Goal: Task Accomplishment & Management: Use online tool/utility

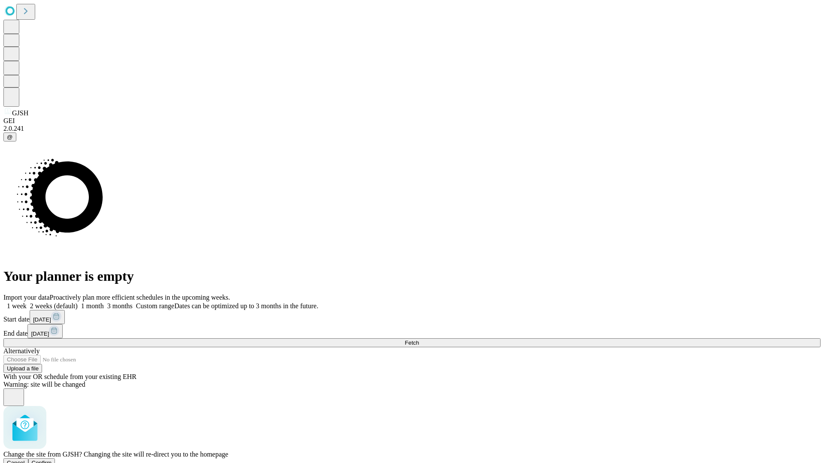
click at [52, 460] on span "Confirm" at bounding box center [42, 463] width 20 height 6
click at [27, 302] on label "1 week" at bounding box center [14, 305] width 23 height 7
click at [419, 340] on span "Fetch" at bounding box center [412, 343] width 14 height 6
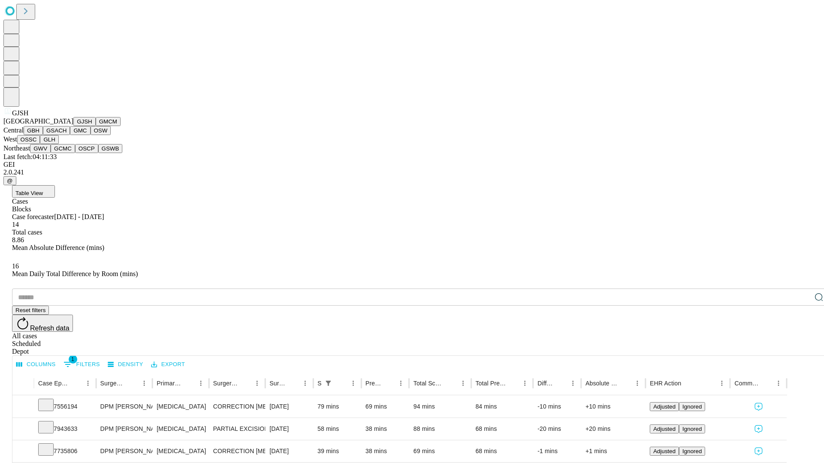
click at [96, 126] on button "GMCM" at bounding box center [108, 121] width 25 height 9
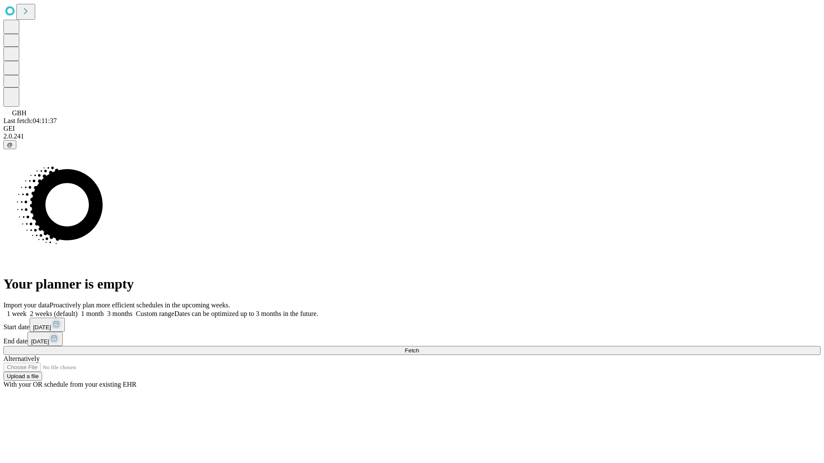
click at [27, 310] on label "1 week" at bounding box center [14, 313] width 23 height 7
click at [419, 347] on span "Fetch" at bounding box center [412, 350] width 14 height 6
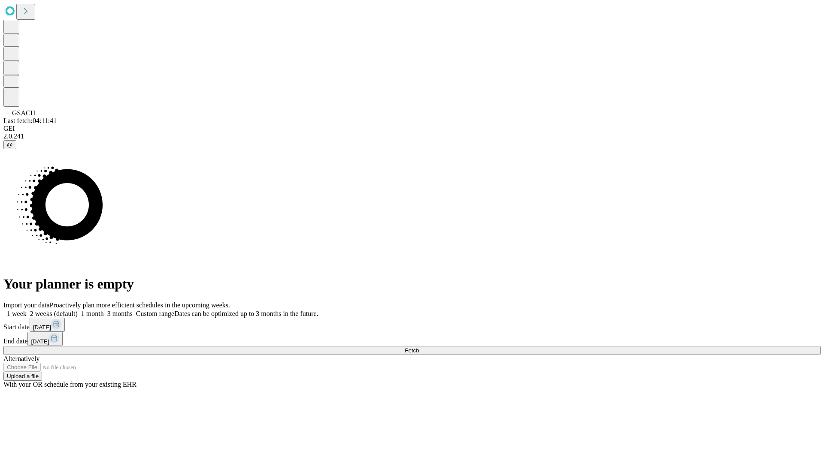
click at [27, 310] on label "1 week" at bounding box center [14, 313] width 23 height 7
click at [419, 347] on span "Fetch" at bounding box center [412, 350] width 14 height 6
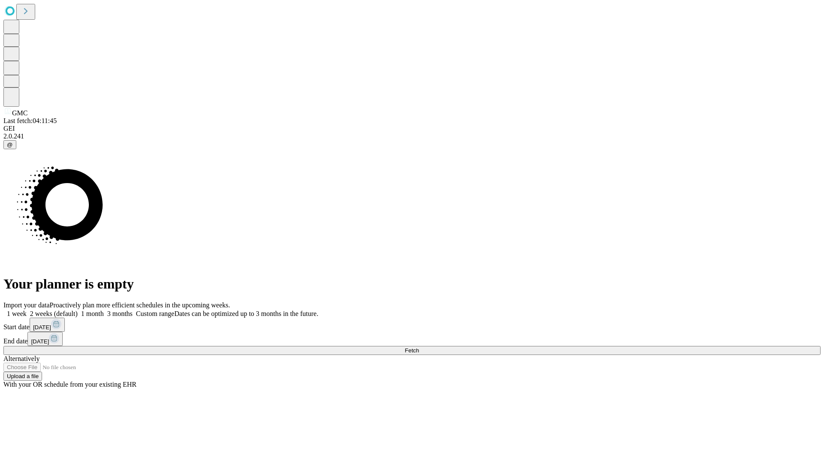
click at [27, 310] on label "1 week" at bounding box center [14, 313] width 23 height 7
click at [419, 347] on span "Fetch" at bounding box center [412, 350] width 14 height 6
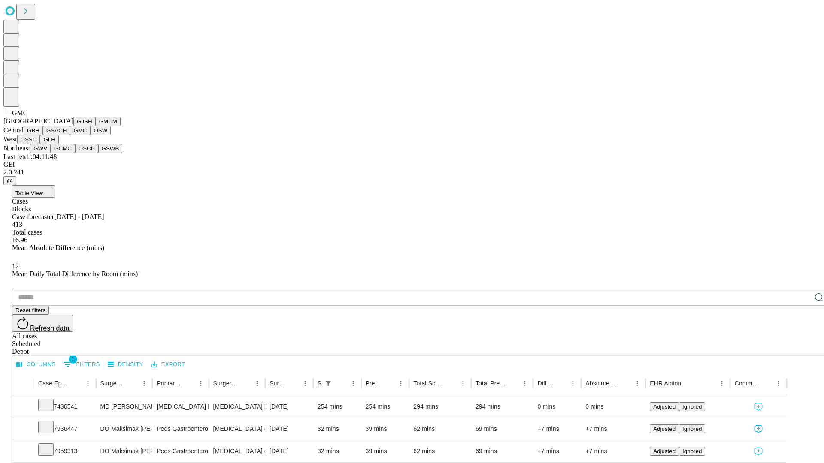
click at [91, 135] on button "OSW" at bounding box center [101, 130] width 21 height 9
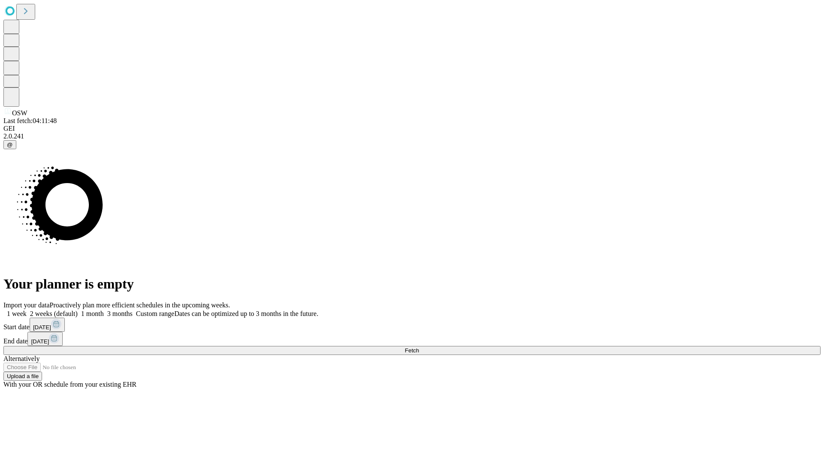
click at [27, 310] on label "1 week" at bounding box center [14, 313] width 23 height 7
click at [419, 347] on span "Fetch" at bounding box center [412, 350] width 14 height 6
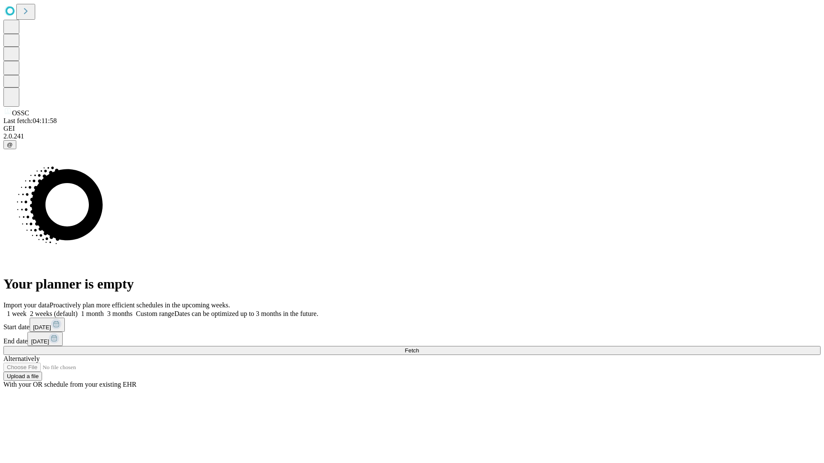
click at [27, 310] on label "1 week" at bounding box center [14, 313] width 23 height 7
click at [419, 347] on span "Fetch" at bounding box center [412, 350] width 14 height 6
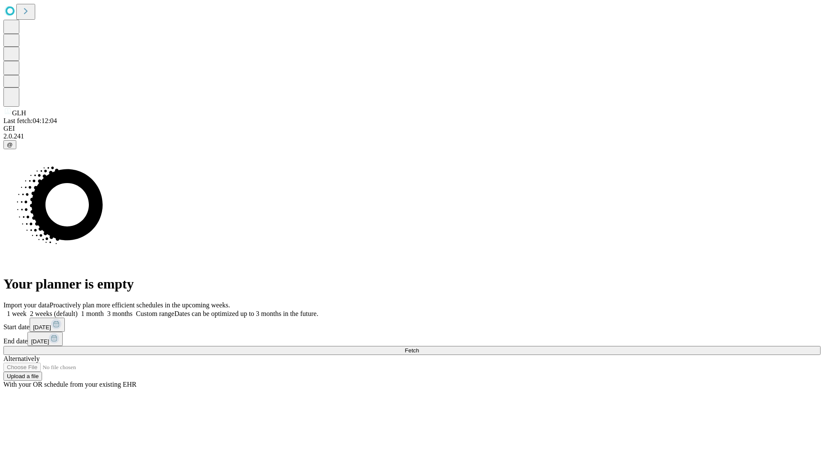
click at [27, 310] on label "1 week" at bounding box center [14, 313] width 23 height 7
click at [419, 347] on span "Fetch" at bounding box center [412, 350] width 14 height 6
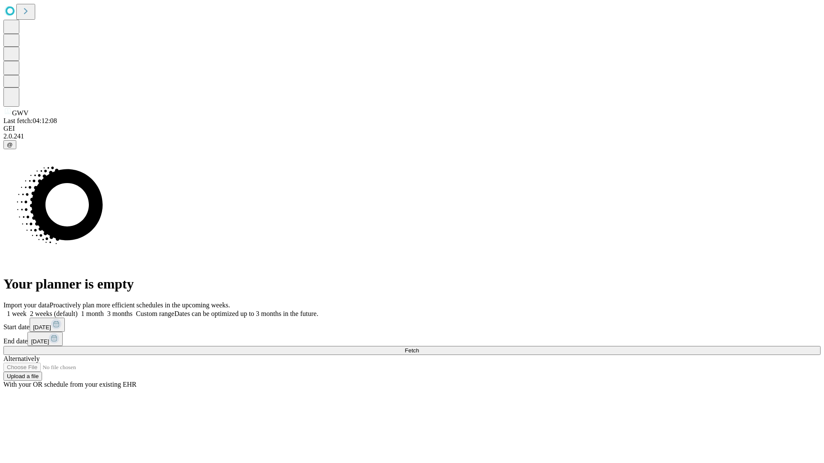
click at [27, 310] on label "1 week" at bounding box center [14, 313] width 23 height 7
click at [419, 347] on span "Fetch" at bounding box center [412, 350] width 14 height 6
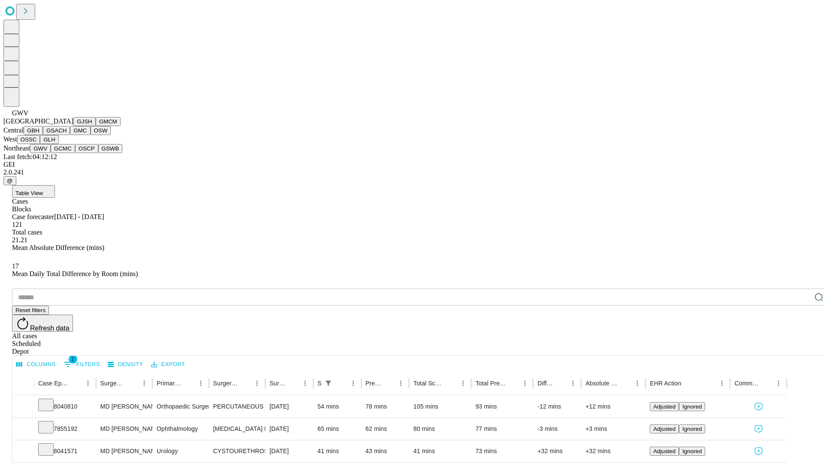
click at [66, 153] on button "GCMC" at bounding box center [63, 148] width 24 height 9
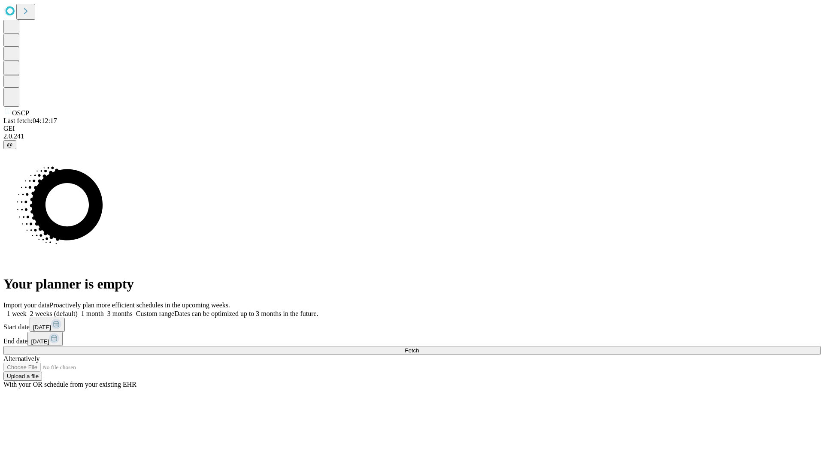
click at [27, 310] on label "1 week" at bounding box center [14, 313] width 23 height 7
click at [419, 347] on span "Fetch" at bounding box center [412, 350] width 14 height 6
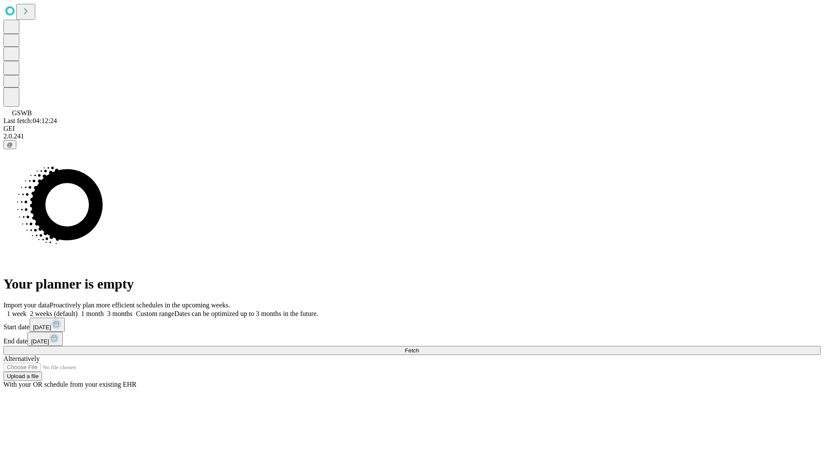
click at [27, 310] on label "1 week" at bounding box center [14, 313] width 23 height 7
click at [419, 347] on span "Fetch" at bounding box center [412, 350] width 14 height 6
